Goal: Information Seeking & Learning: Learn about a topic

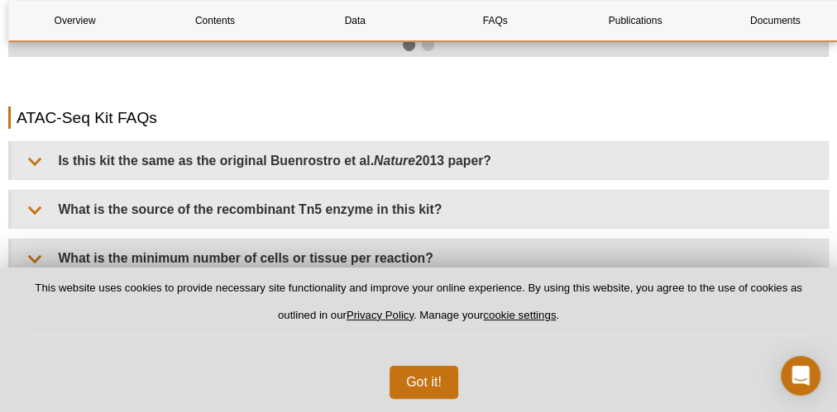
scroll to position [2965, 0]
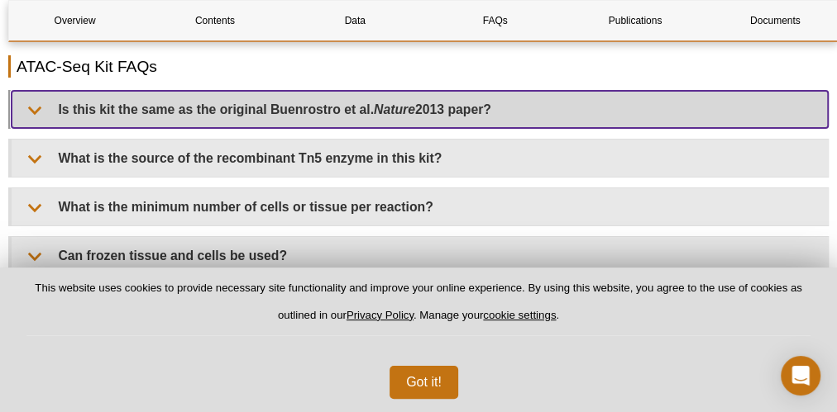
click at [31, 98] on summary "Is this kit the same as the original Buenrostro et al. Nature 2013 paper?" at bounding box center [420, 109] width 816 height 37
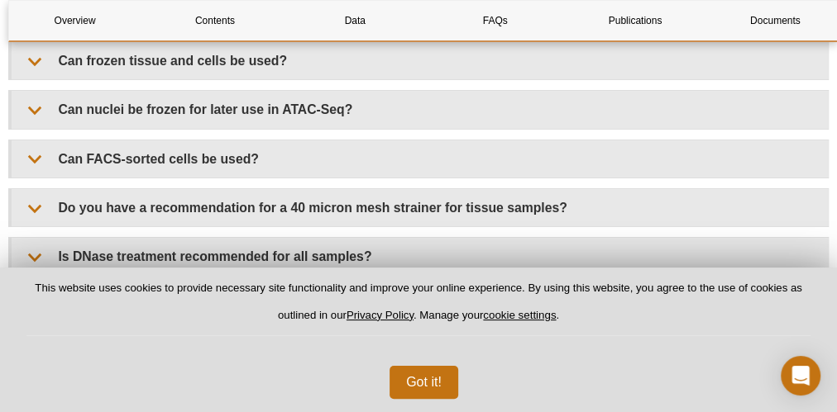
scroll to position [3229, 0]
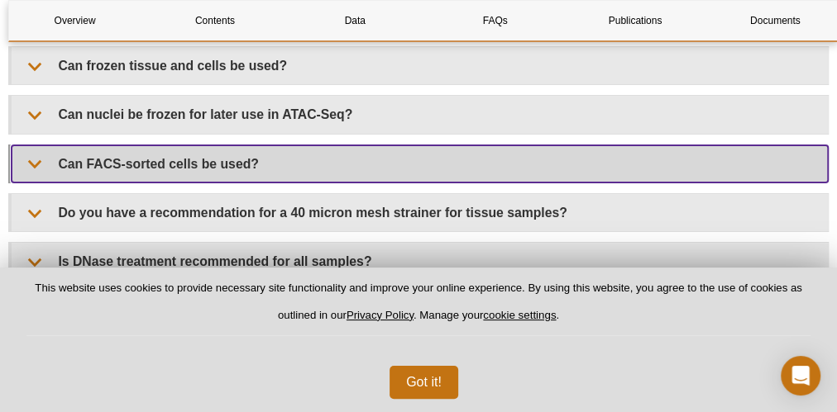
click at [132, 149] on summary "Can FACS-sorted cells be used?" at bounding box center [420, 163] width 816 height 37
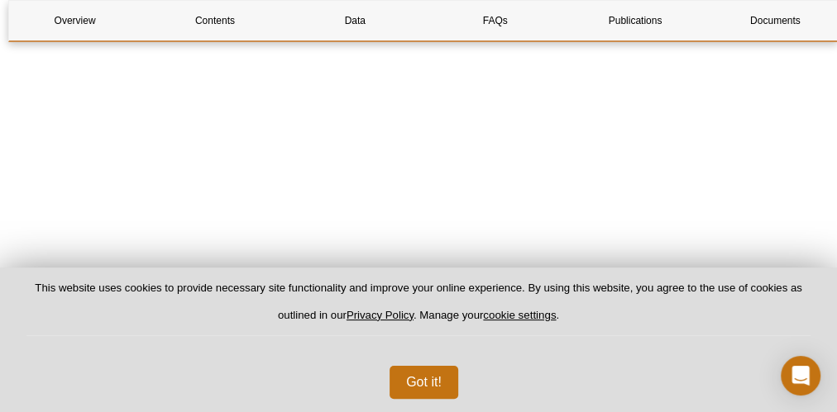
scroll to position [4288, 0]
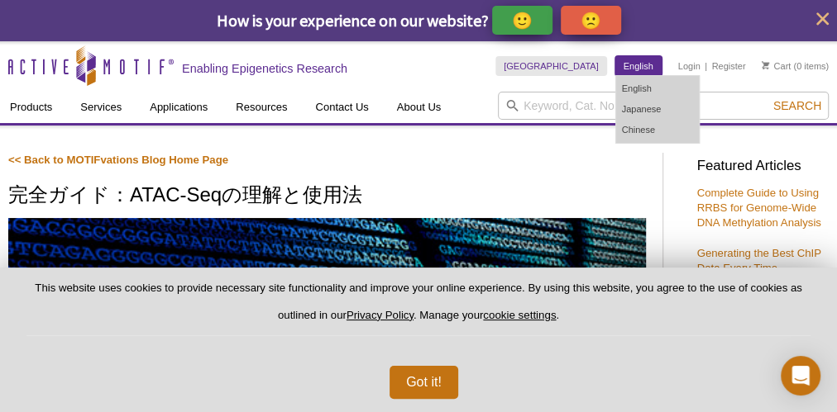
click at [641, 67] on link "English" at bounding box center [638, 66] width 46 height 20
click at [645, 88] on link "English" at bounding box center [657, 89] width 83 height 21
click at [656, 91] on link "English" at bounding box center [657, 89] width 83 height 21
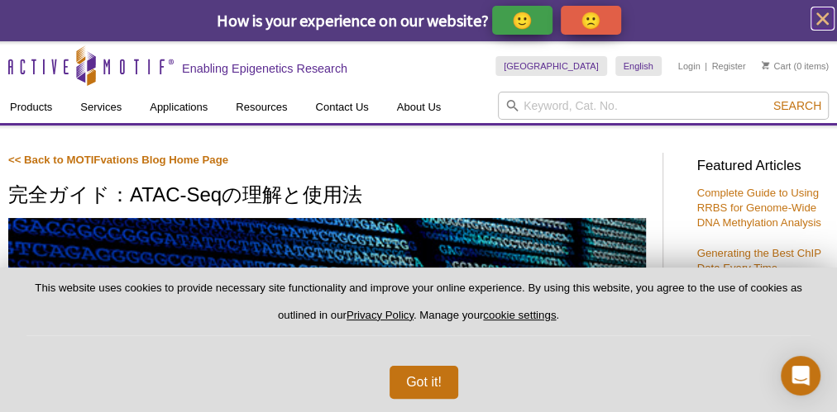
click at [818, 12] on icon "close" at bounding box center [822, 18] width 21 height 21
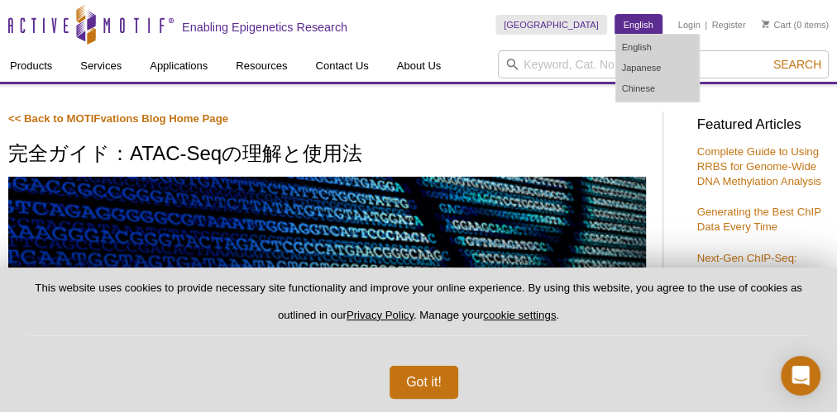
click at [651, 26] on link "English" at bounding box center [638, 25] width 46 height 20
click at [649, 47] on link "English" at bounding box center [657, 47] width 83 height 21
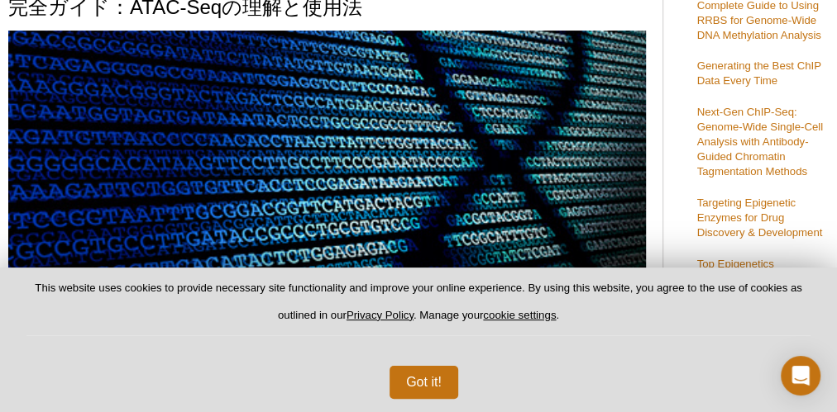
scroll to position [66, 0]
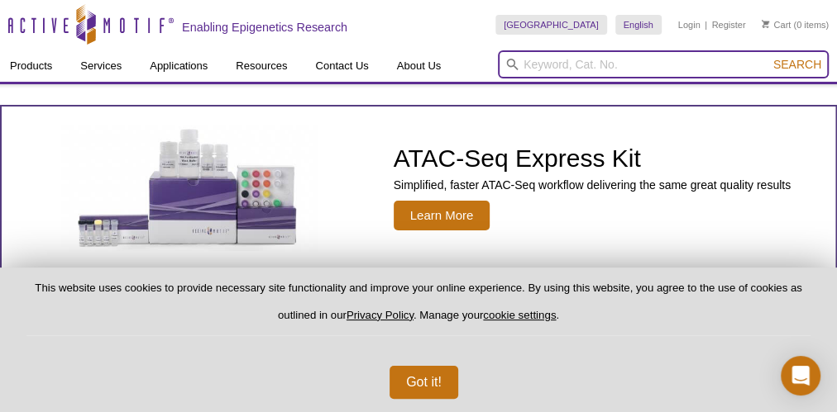
click at [646, 58] on input "search" at bounding box center [663, 64] width 331 height 28
paste input "Complete Guide to Understanding and Using ATAC-Seq"
type input "Complete Guide to Understanding and Using ATAC-Seq"
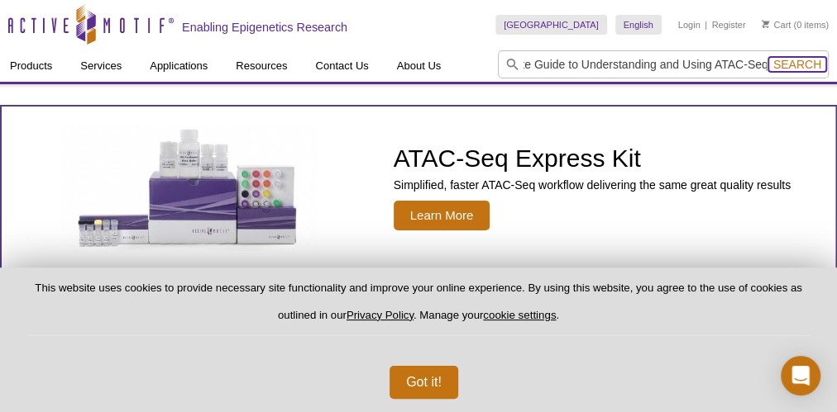
scroll to position [0, 0]
click at [794, 62] on span "Search" at bounding box center [797, 64] width 48 height 13
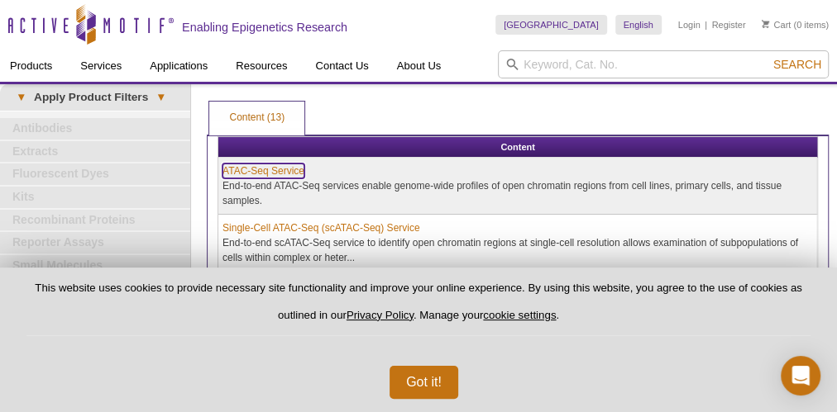
click at [276, 164] on link "ATAC-Seq Service" at bounding box center [263, 171] width 82 height 15
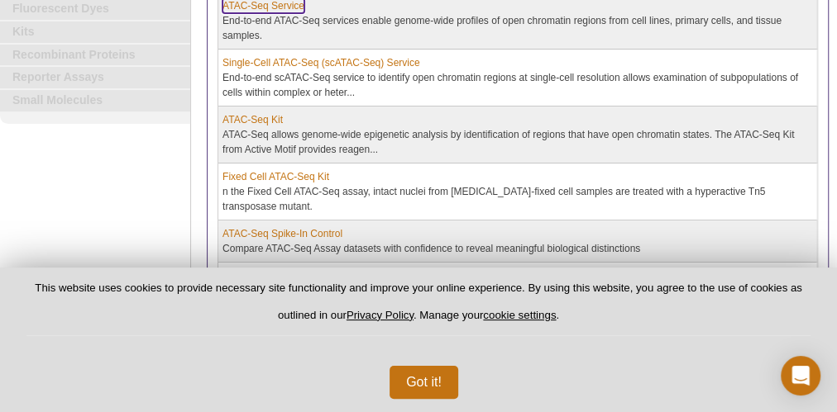
scroll to position [198, 0]
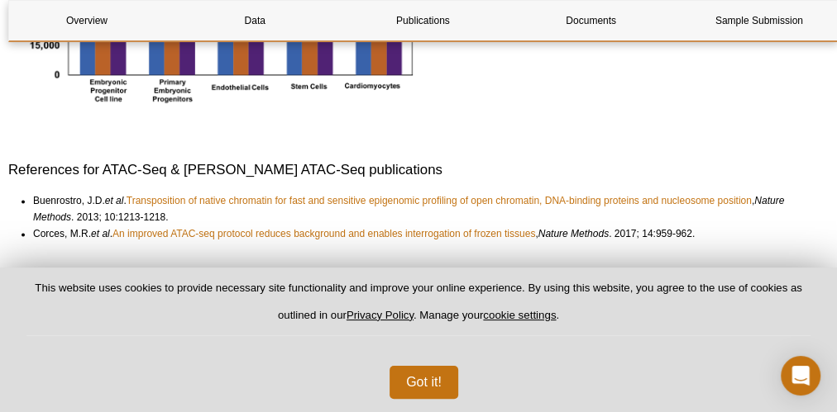
scroll to position [4369, 0]
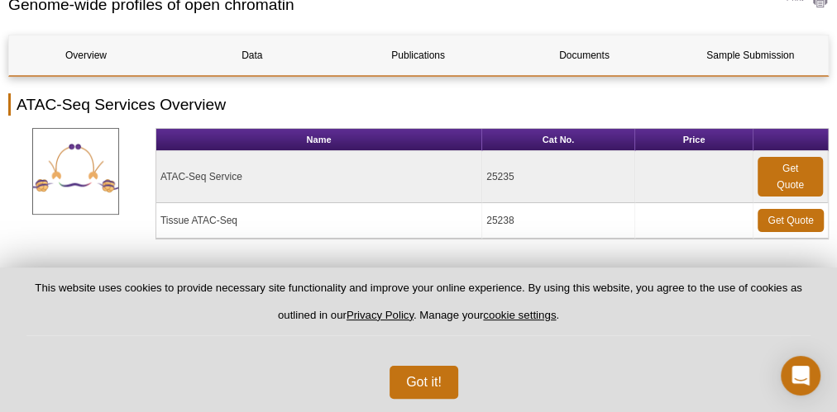
scroll to position [132, 0]
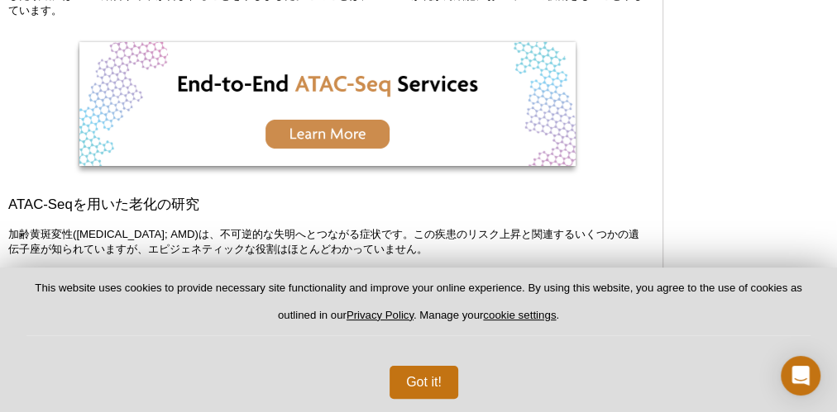
scroll to position [2708, 0]
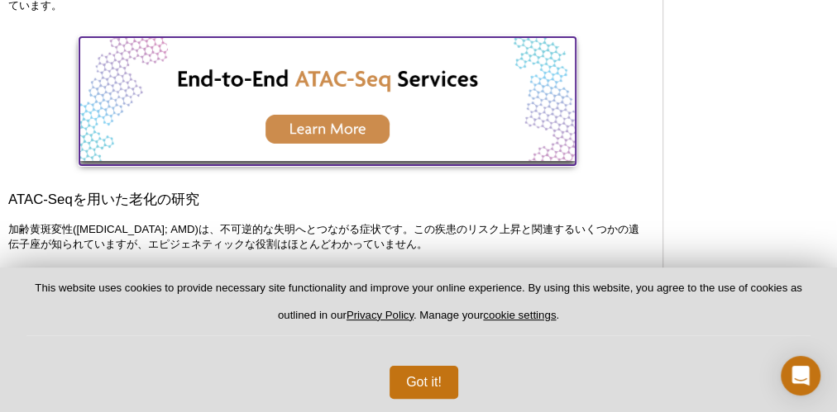
click at [334, 137] on img at bounding box center [327, 99] width 496 height 124
click at [332, 145] on img at bounding box center [327, 99] width 496 height 124
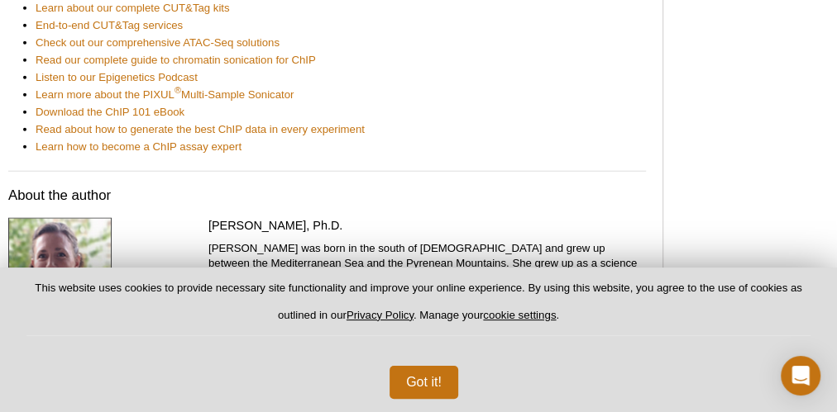
scroll to position [8332, 0]
